Goal: Task Accomplishment & Management: Complete application form

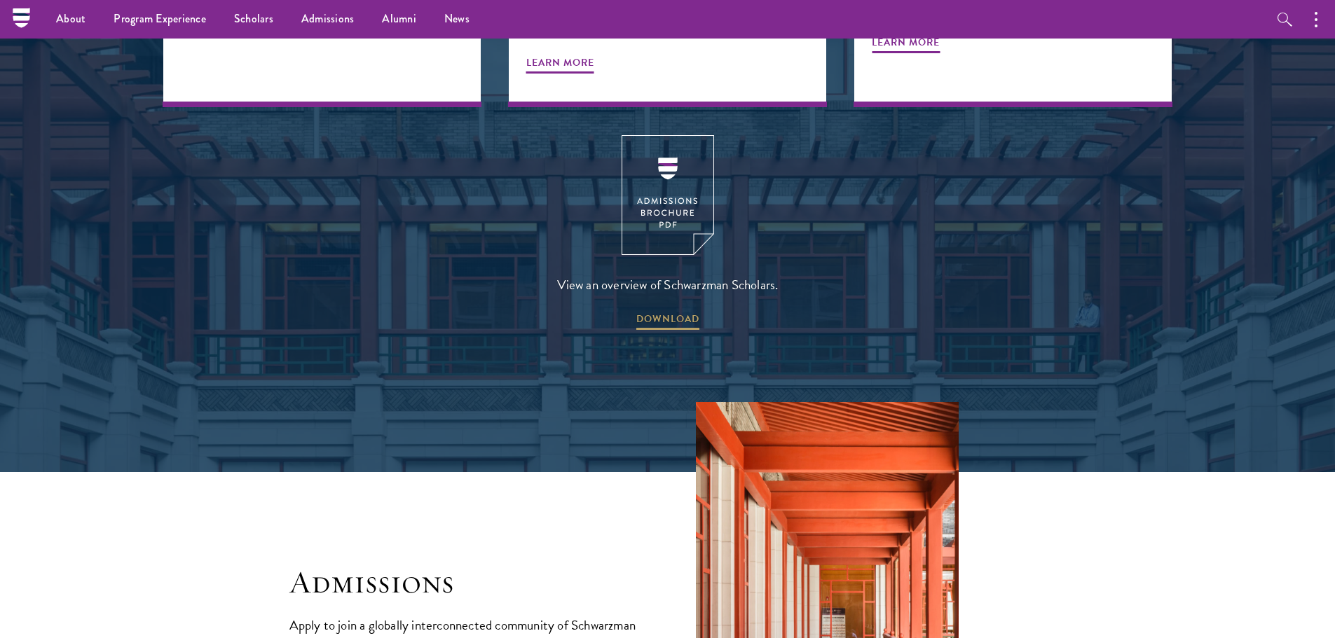
scroll to position [1822, 0]
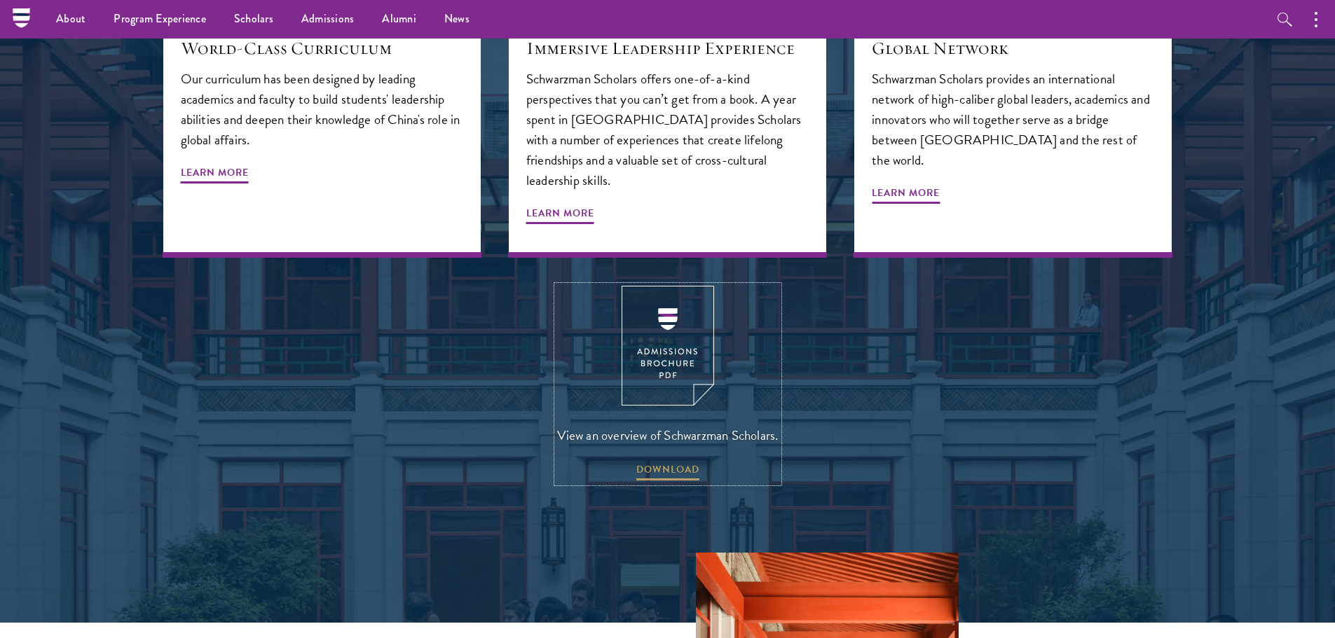
click at [684, 424] on span "View an overview of Schwarzman Scholars." at bounding box center [667, 435] width 221 height 23
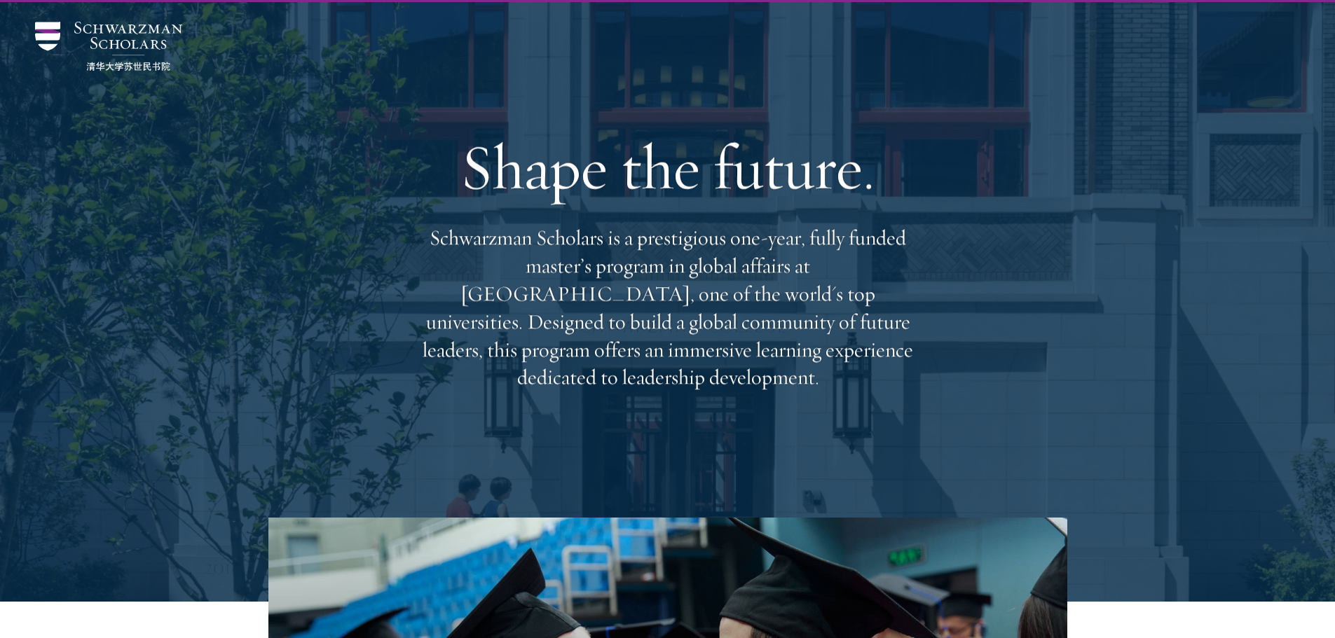
scroll to position [0, 0]
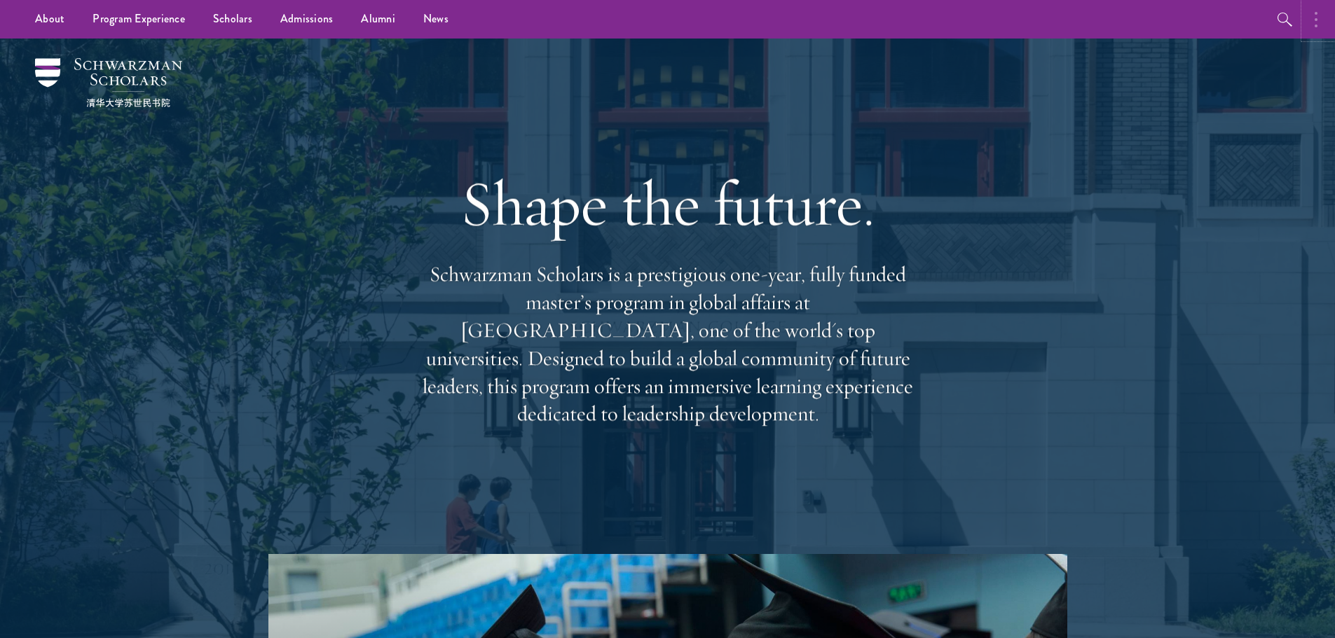
click at [1317, 17] on icon "button" at bounding box center [1316, 19] width 3 height 17
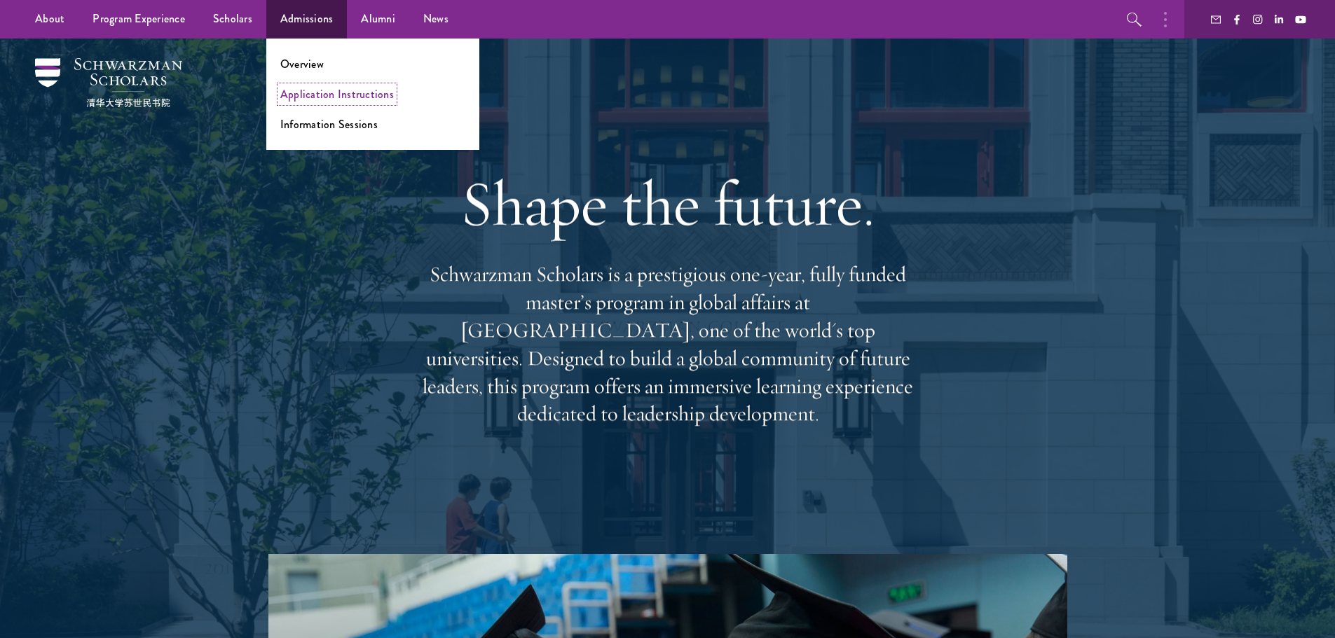
click at [334, 97] on link "Application Instructions" at bounding box center [337, 94] width 114 height 16
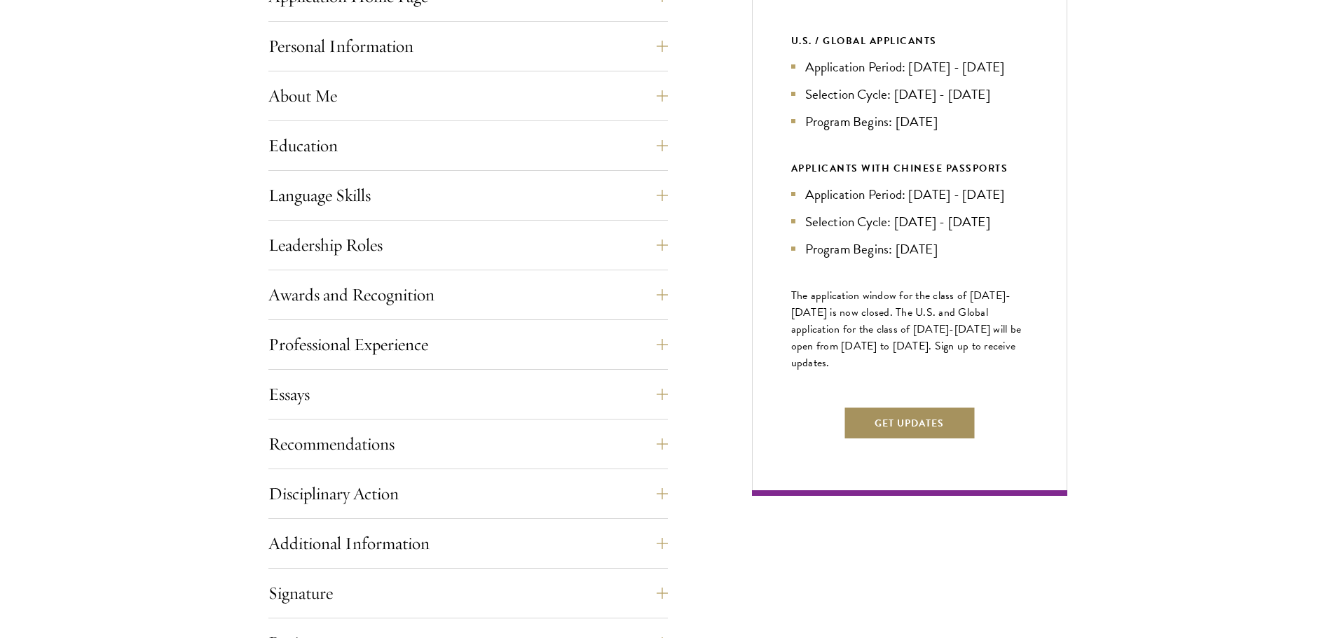
scroll to position [631, 0]
click at [900, 439] on button "Get Updates" at bounding box center [909, 422] width 132 height 34
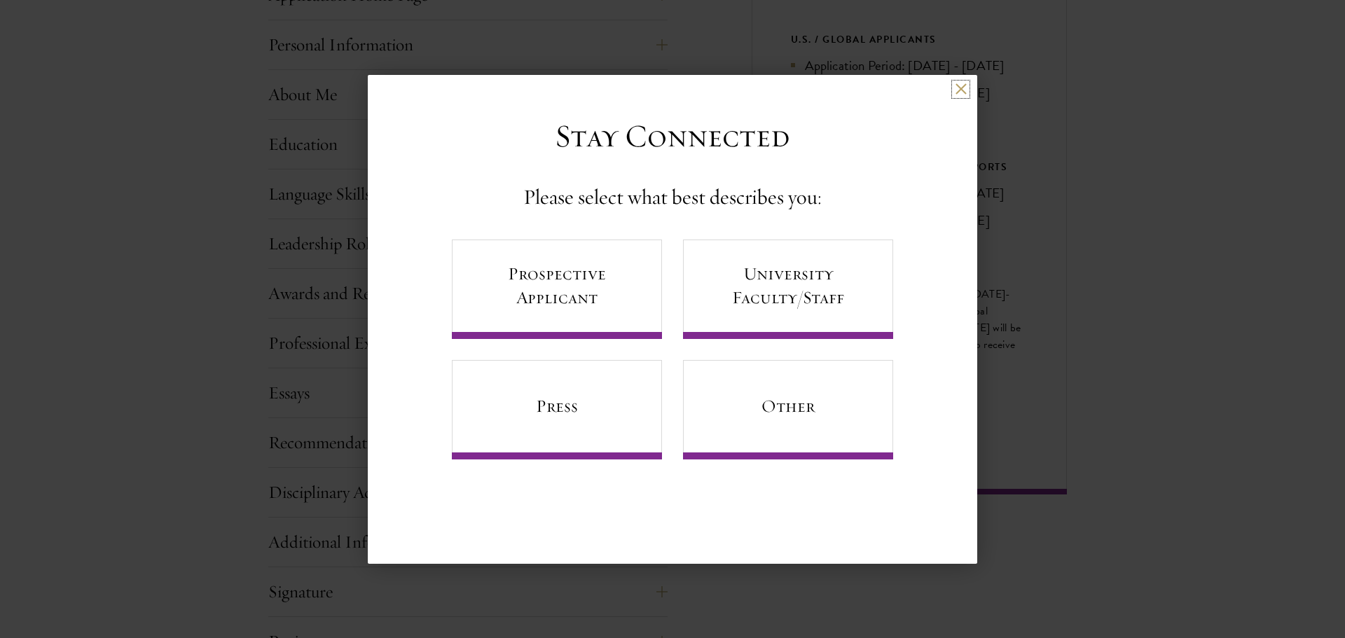
click at [957, 90] on button at bounding box center [961, 89] width 12 height 12
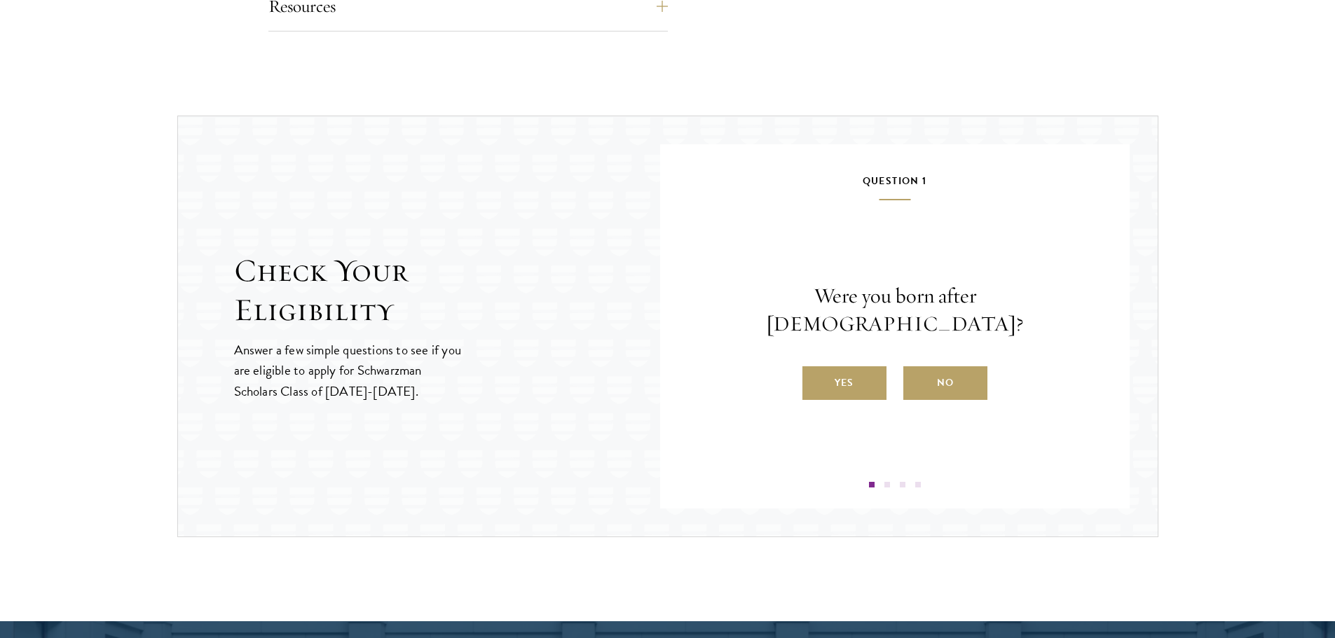
scroll to position [1402, 0]
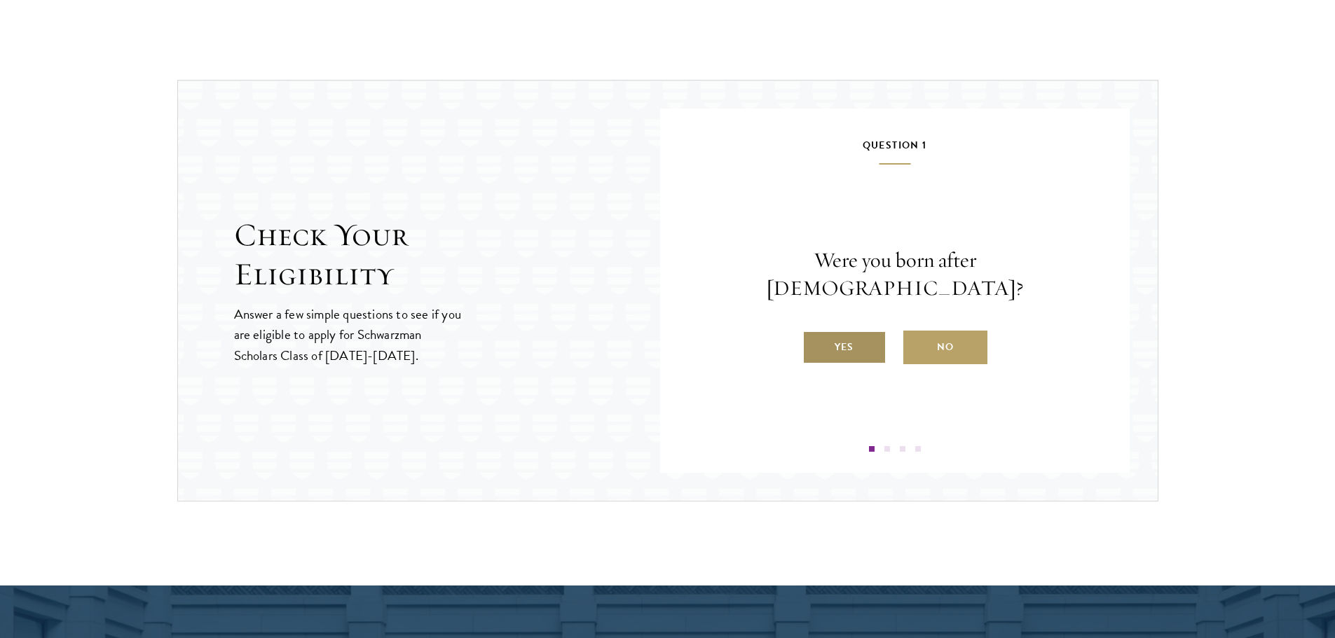
click at [865, 333] on label "Yes" at bounding box center [844, 348] width 84 height 34
click at [815, 333] on input "Yes" at bounding box center [808, 338] width 13 height 13
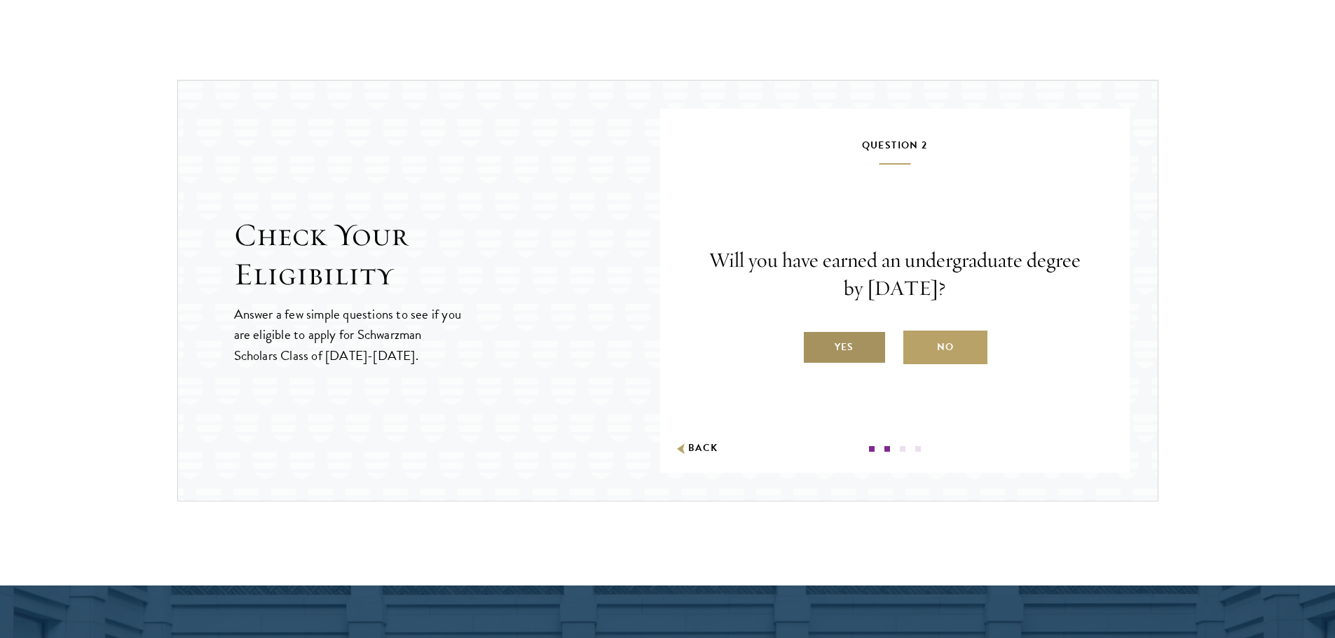
click at [865, 342] on label "Yes" at bounding box center [844, 348] width 84 height 34
click at [815, 342] on input "Yes" at bounding box center [808, 338] width 13 height 13
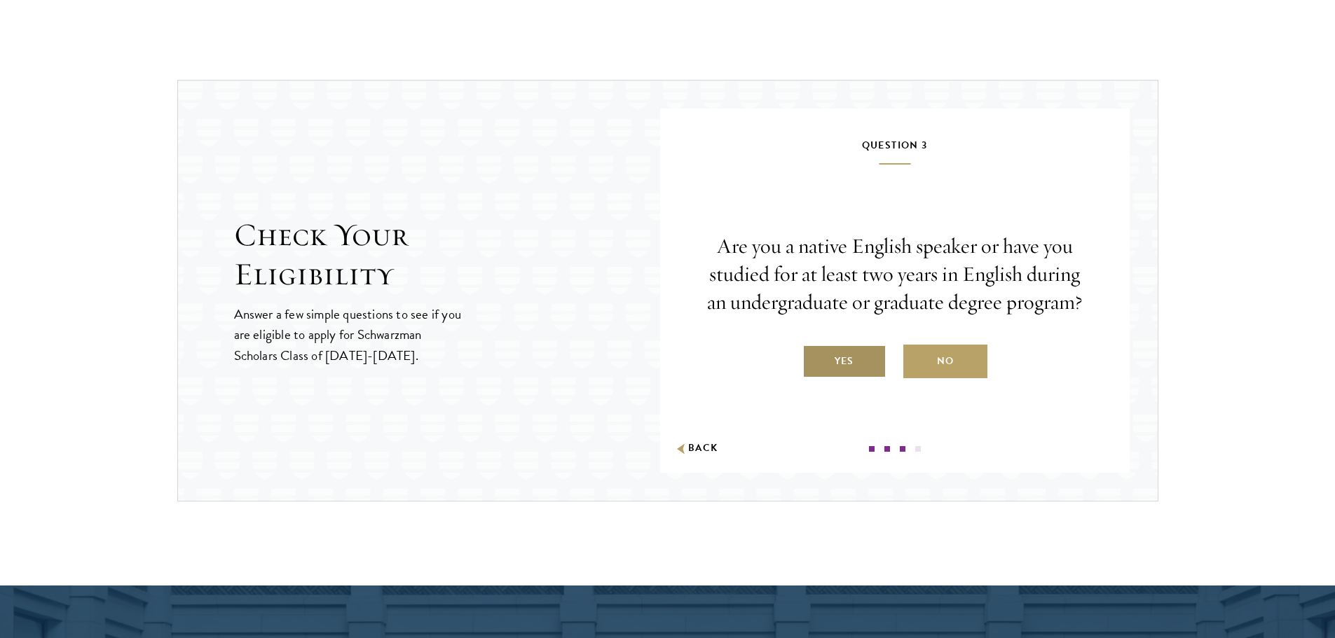
click at [863, 352] on label "Yes" at bounding box center [844, 362] width 84 height 34
click at [815, 352] on input "Yes" at bounding box center [808, 352] width 13 height 13
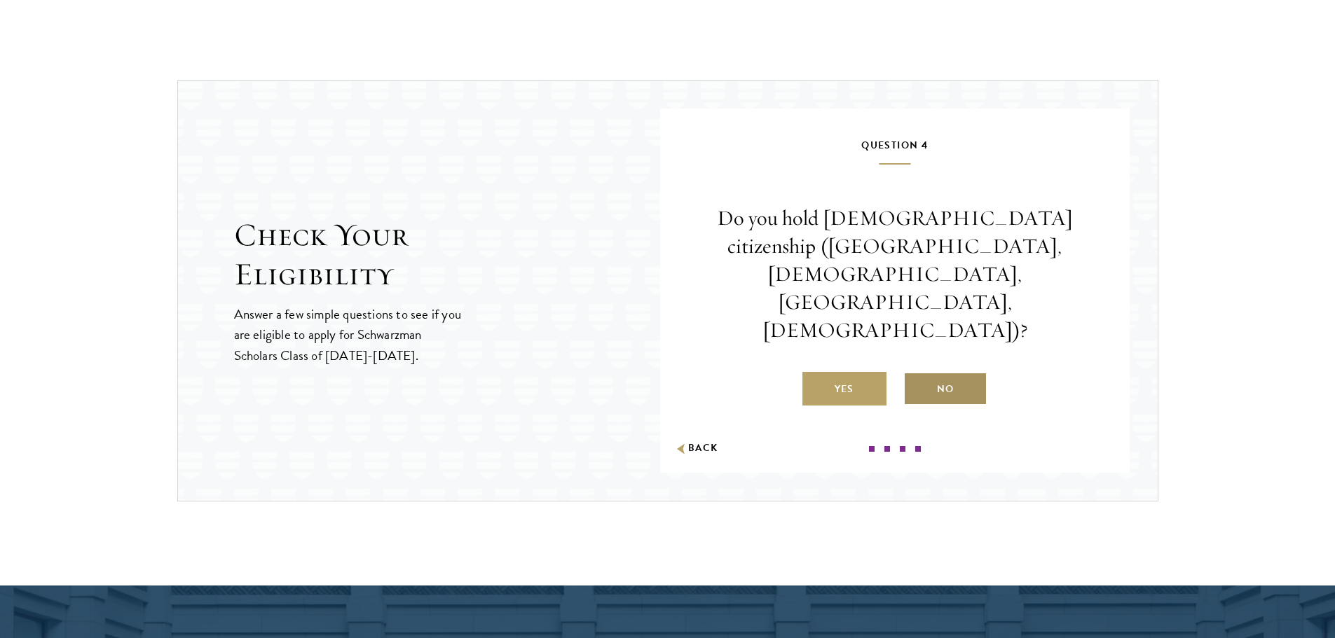
click at [935, 372] on label "No" at bounding box center [945, 389] width 84 height 34
click at [916, 374] on input "No" at bounding box center [909, 380] width 13 height 13
